Goal: Check status: Check status

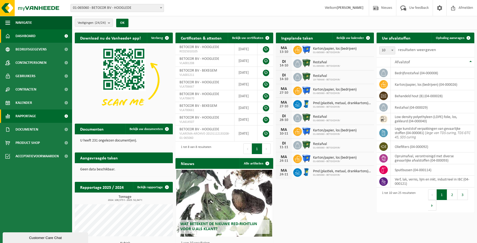
click at [37, 113] on link "Rapportage" at bounding box center [36, 116] width 72 height 13
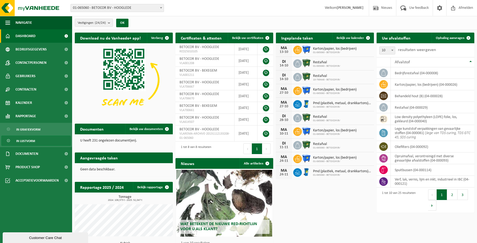
click at [32, 143] on span "In lijstvorm" at bounding box center [25, 141] width 19 height 10
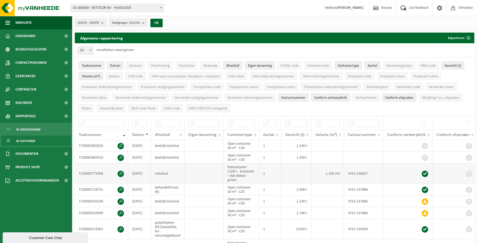
click at [426, 171] on span at bounding box center [425, 174] width 6 height 6
click at [426, 184] on td at bounding box center [407, 190] width 49 height 12
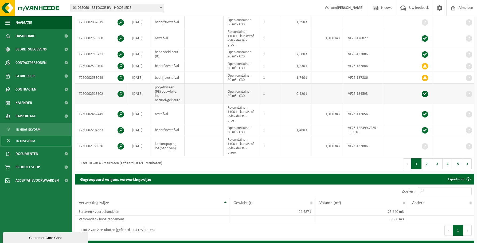
scroll to position [134, 0]
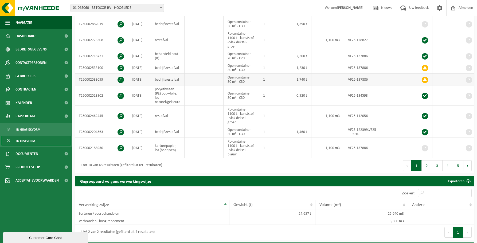
click at [426, 79] on span at bounding box center [425, 80] width 6 height 6
drag, startPoint x: 426, startPoint y: 79, endPoint x: 433, endPoint y: 67, distance: 13.5
click at [426, 79] on span at bounding box center [425, 80] width 6 height 6
click at [425, 77] on span at bounding box center [425, 80] width 6 height 6
click at [426, 66] on span at bounding box center [425, 68] width 6 height 6
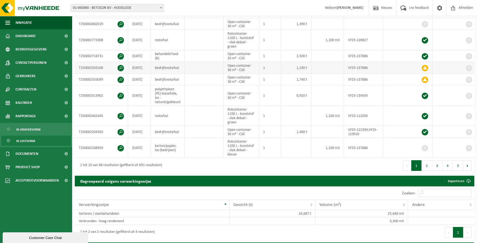
click at [426, 66] on span at bounding box center [425, 68] width 6 height 6
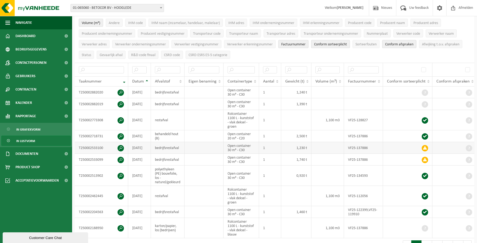
scroll to position [80, 0]
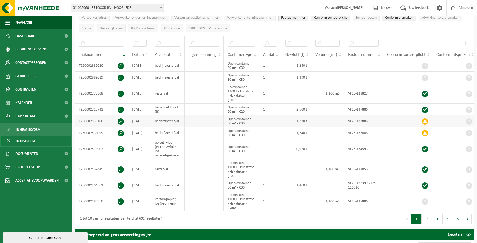
click at [424, 121] on span at bounding box center [425, 121] width 6 height 6
click at [101, 119] on td "T250002533100" at bounding box center [101, 121] width 53 height 12
click at [122, 119] on span at bounding box center [121, 121] width 6 height 6
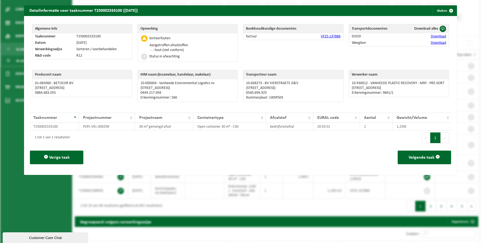
click at [155, 40] on div "Sorteerfouten" at bounding box center [159, 39] width 21 height 4
click at [168, 48] on li "- hout (niet conform)" at bounding box center [170, 50] width 37 height 4
click at [449, 12] on span "button" at bounding box center [451, 10] width 11 height 11
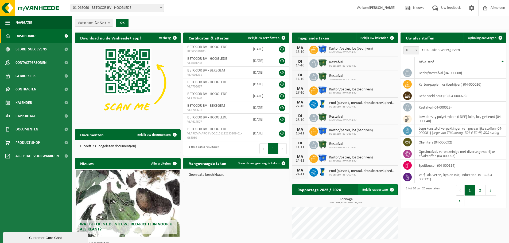
click at [391, 188] on span at bounding box center [392, 190] width 11 height 11
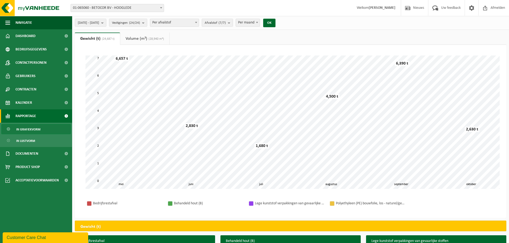
click at [133, 37] on link "Volume (m³) (28,940 m³)" at bounding box center [144, 39] width 49 height 12
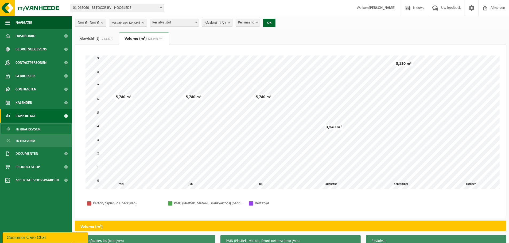
click at [103, 36] on link "Gewicht (t) (24,687 t)" at bounding box center [97, 39] width 44 height 12
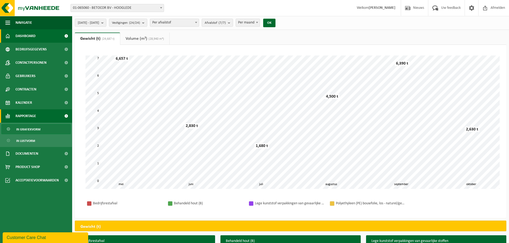
click at [30, 33] on span "Dashboard" at bounding box center [26, 35] width 20 height 13
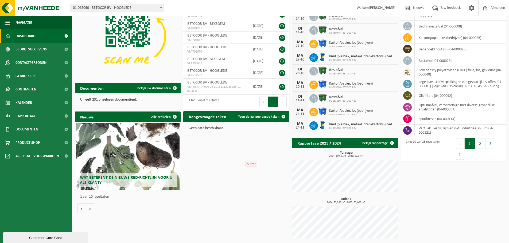
scroll to position [47, 0]
